Goal: Information Seeking & Learning: Learn about a topic

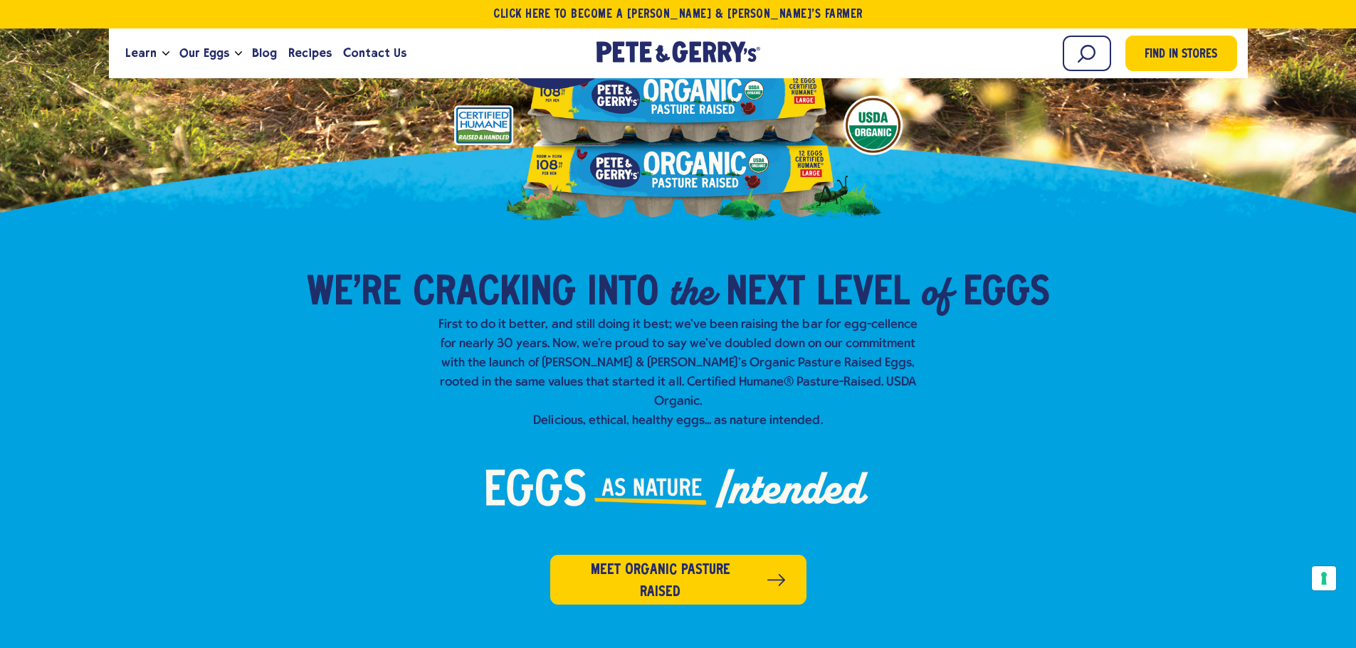
scroll to position [356, 0]
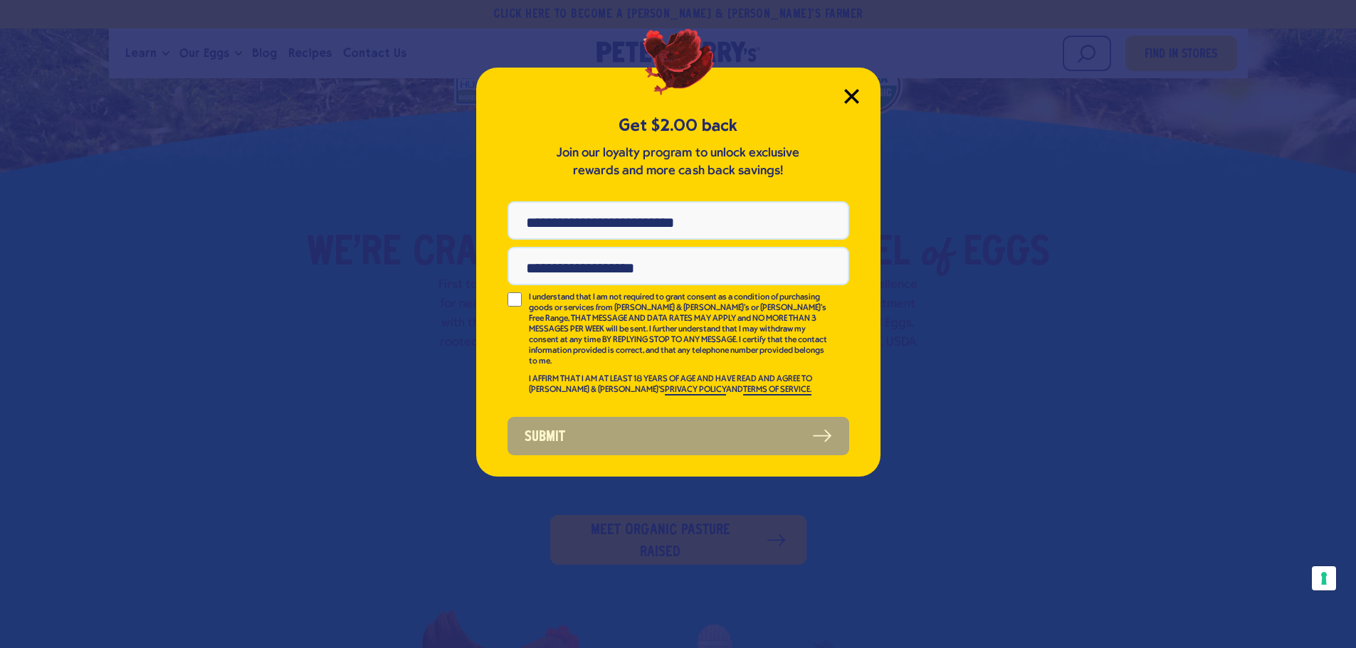
click at [857, 100] on icon "Close Modal" at bounding box center [851, 96] width 15 height 15
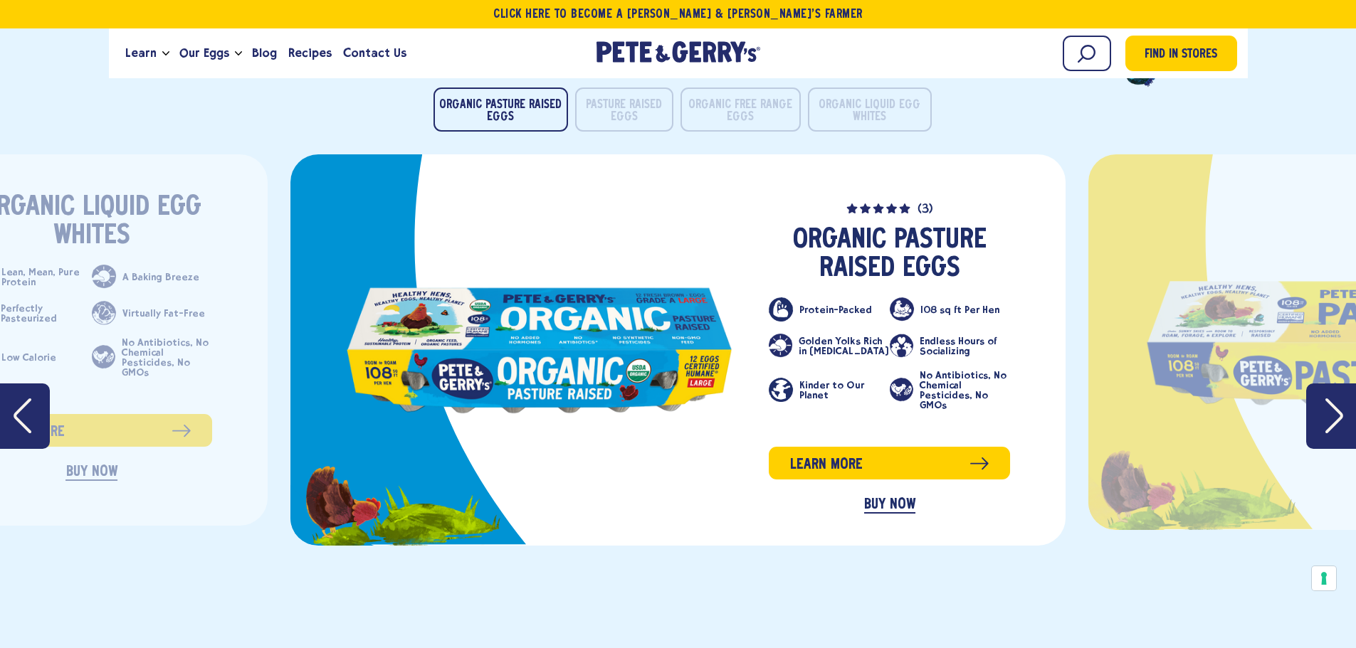
scroll to position [2989, 0]
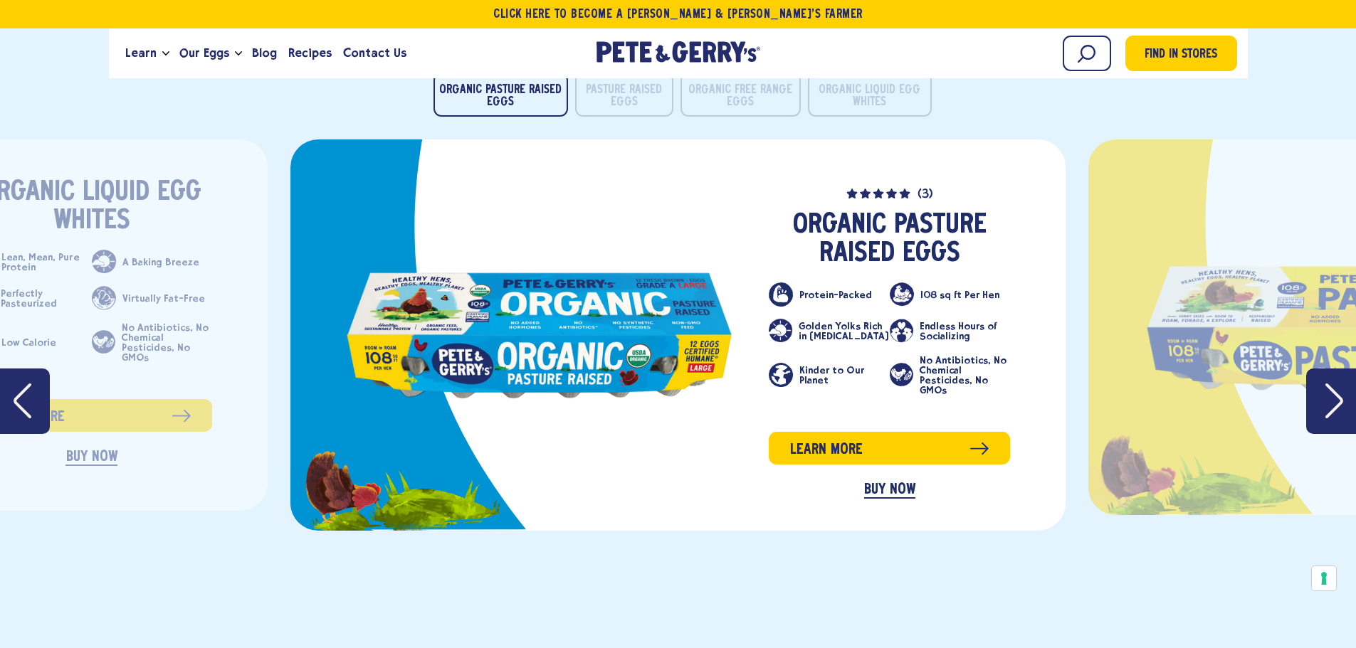
click at [16, 384] on icon "Previous" at bounding box center [23, 401] width 18 height 35
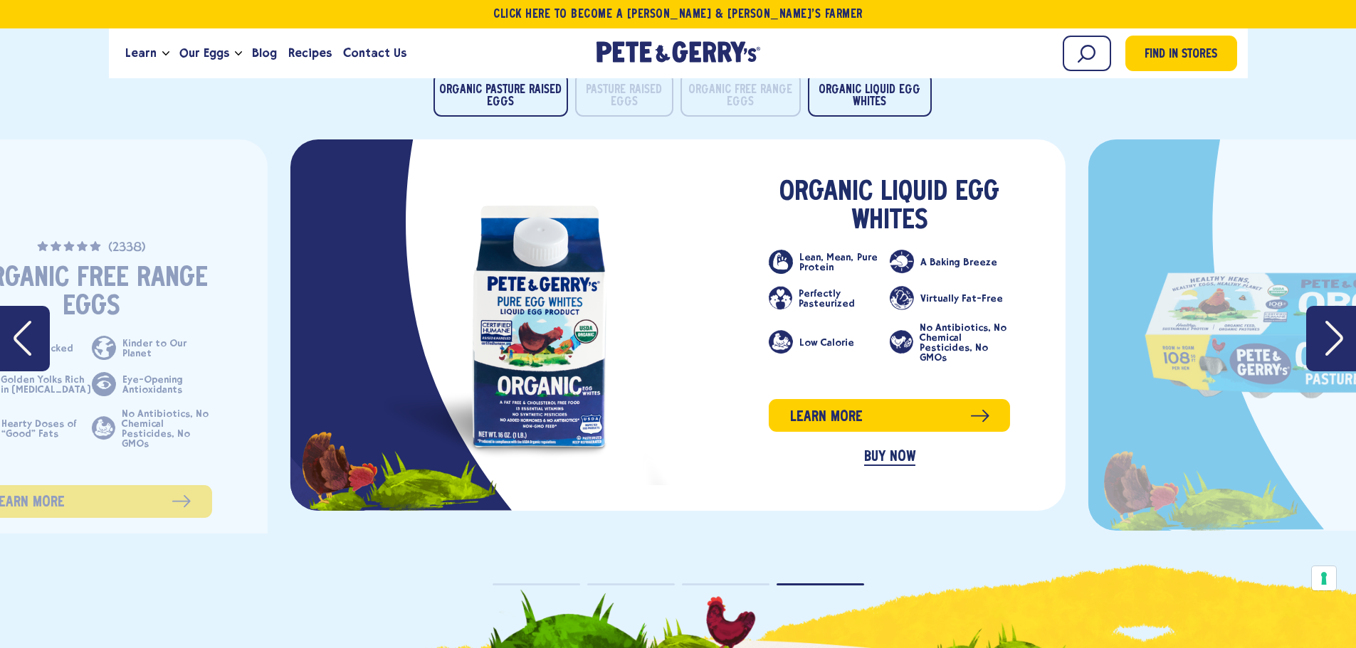
click at [16, 380] on ul "Protein-Packed Kinder to Our Planet Golden Yolks Rich in [MEDICAL_DATA] Eye-Ope…" at bounding box center [91, 398] width 241 height 125
click at [21, 322] on icon "Previous" at bounding box center [23, 338] width 18 height 35
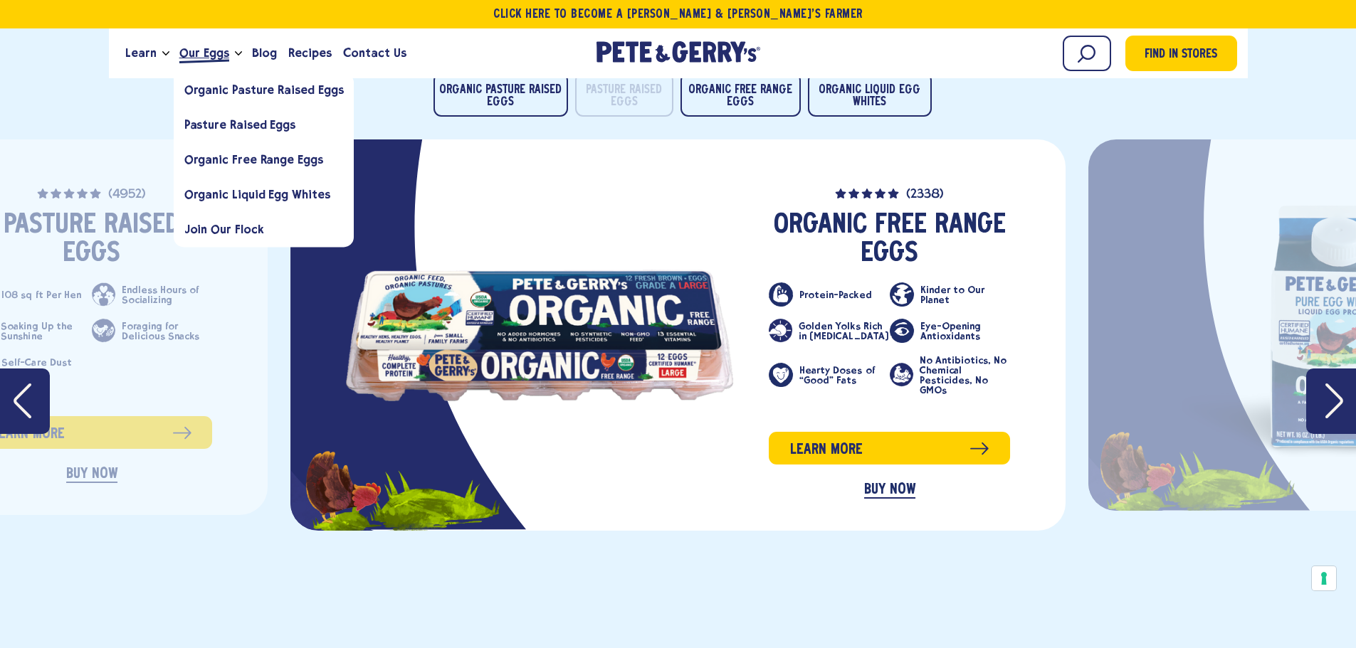
click at [215, 43] on link "Our Eggs" at bounding box center [204, 53] width 61 height 38
